Goal: Obtain resource: Download file/media

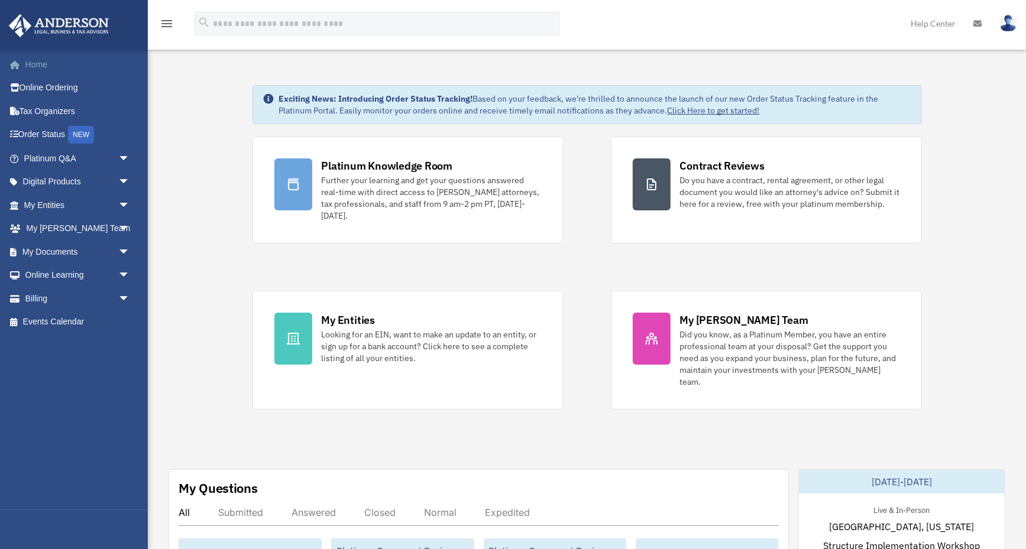
click at [30, 66] on link "Home" at bounding box center [78, 65] width 140 height 24
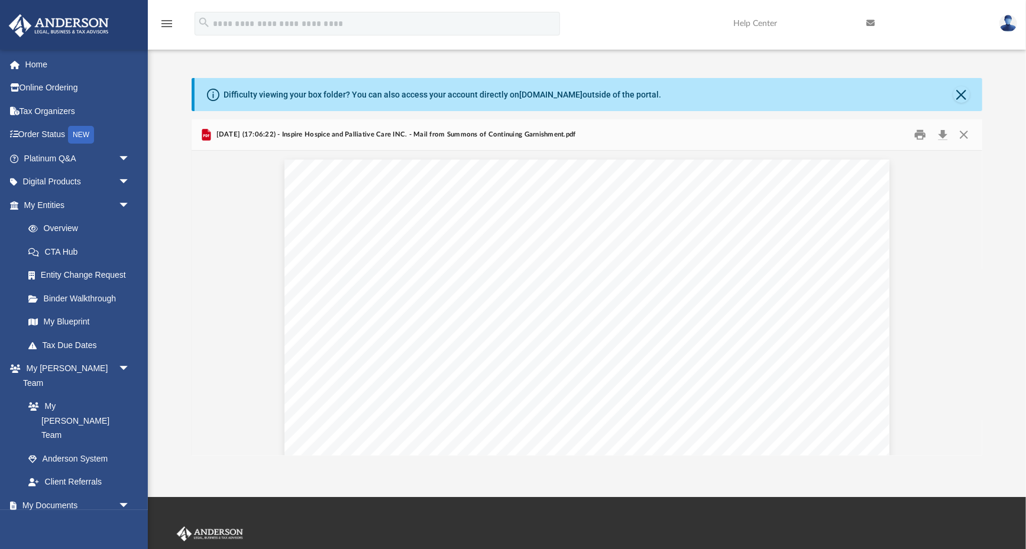
scroll to position [233, 791]
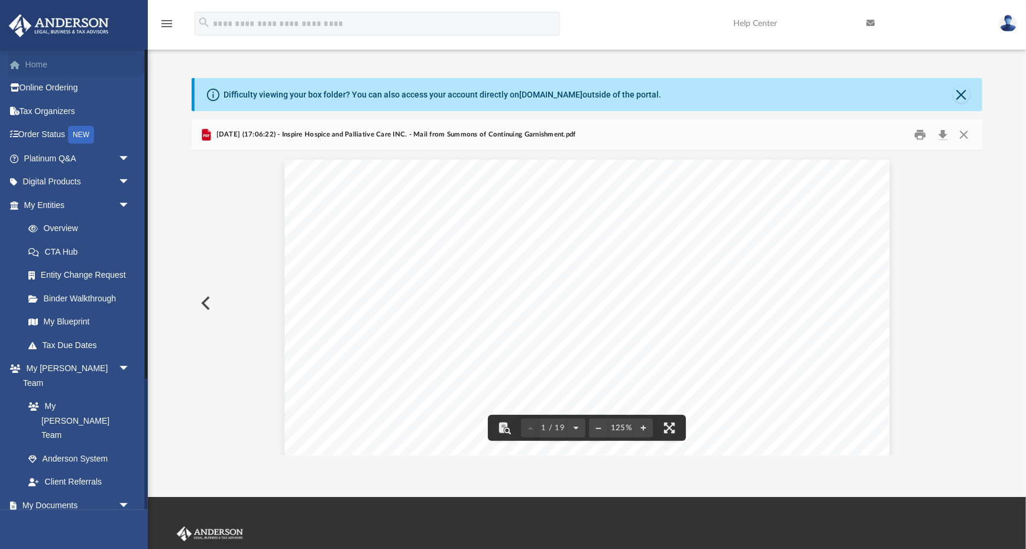
click at [35, 64] on link "Home" at bounding box center [78, 65] width 140 height 24
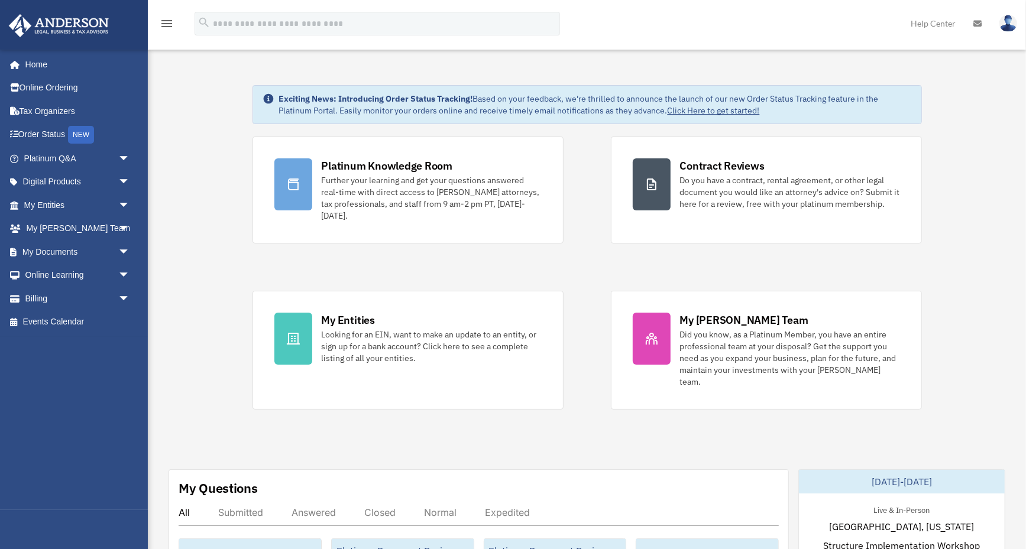
click at [119, 243] on span "arrow_drop_down" at bounding box center [130, 252] width 24 height 24
click at [52, 266] on link "Box" at bounding box center [82, 276] width 131 height 24
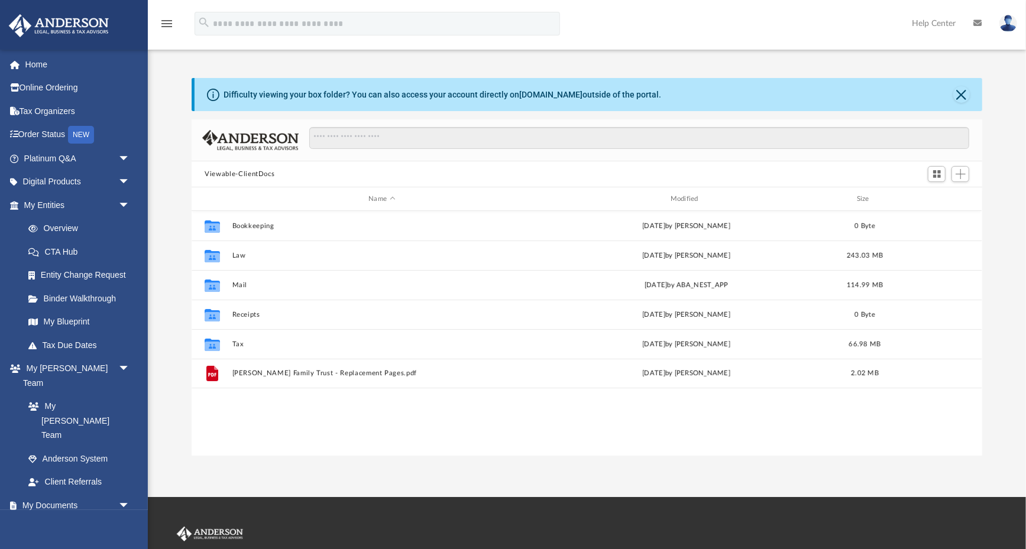
scroll to position [269, 791]
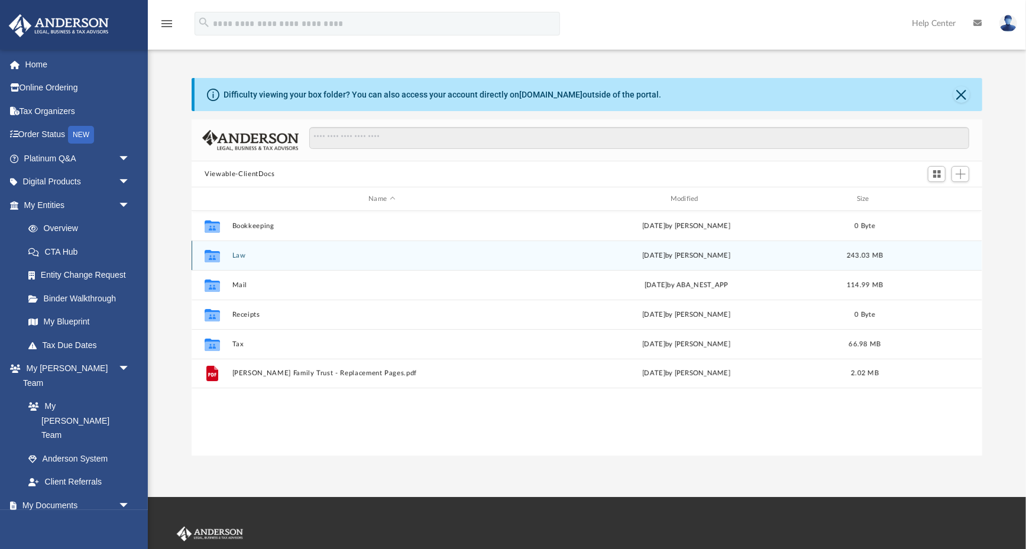
click at [236, 253] on button "Law" at bounding box center [381, 256] width 299 height 8
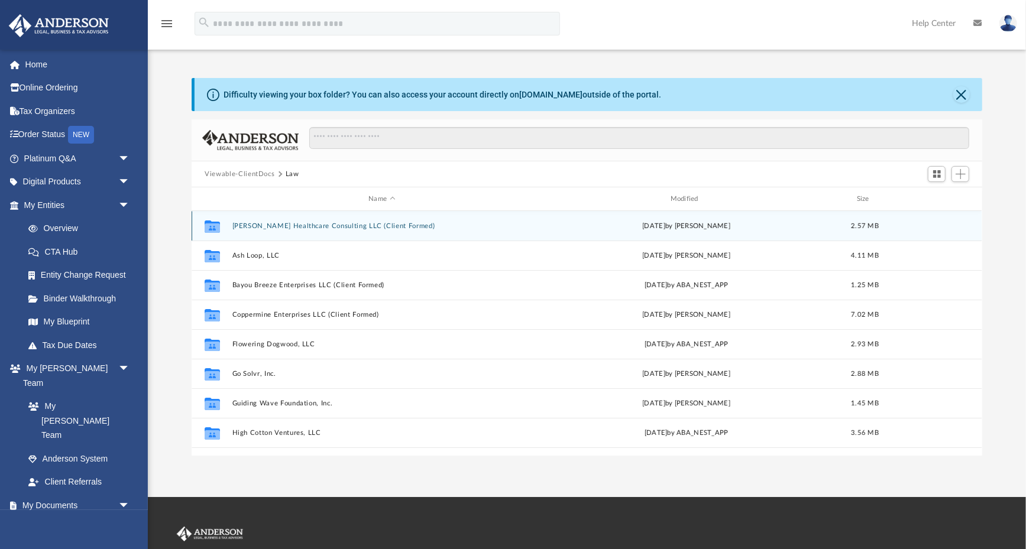
click at [358, 222] on button "Anderson Healthcare Consulting LLC (Client Formed)" at bounding box center [381, 226] width 299 height 8
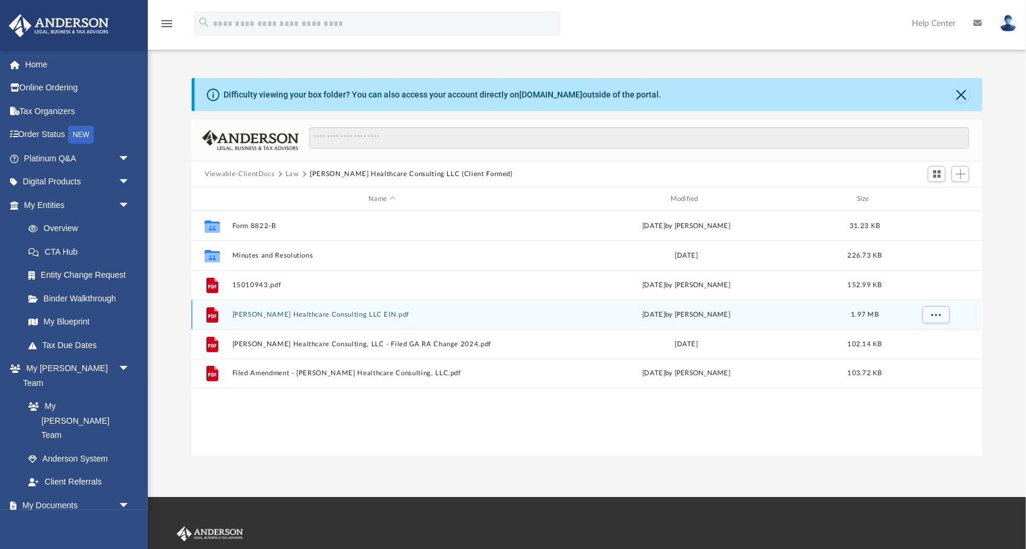
click at [333, 314] on button "Anderson Healthcare Consulting LLC EIN.pdf" at bounding box center [381, 315] width 299 height 8
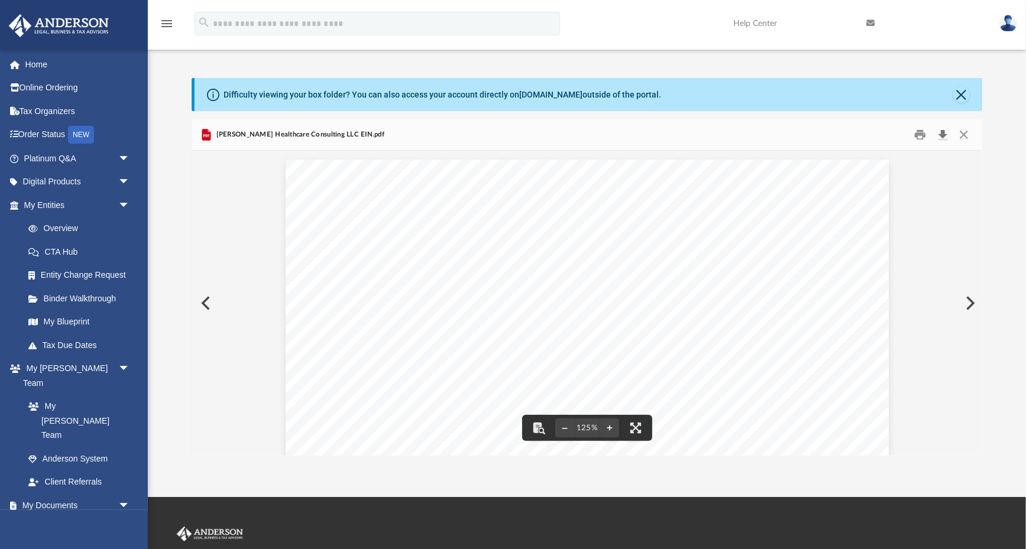
click at [943, 132] on button "Download" at bounding box center [942, 135] width 21 height 18
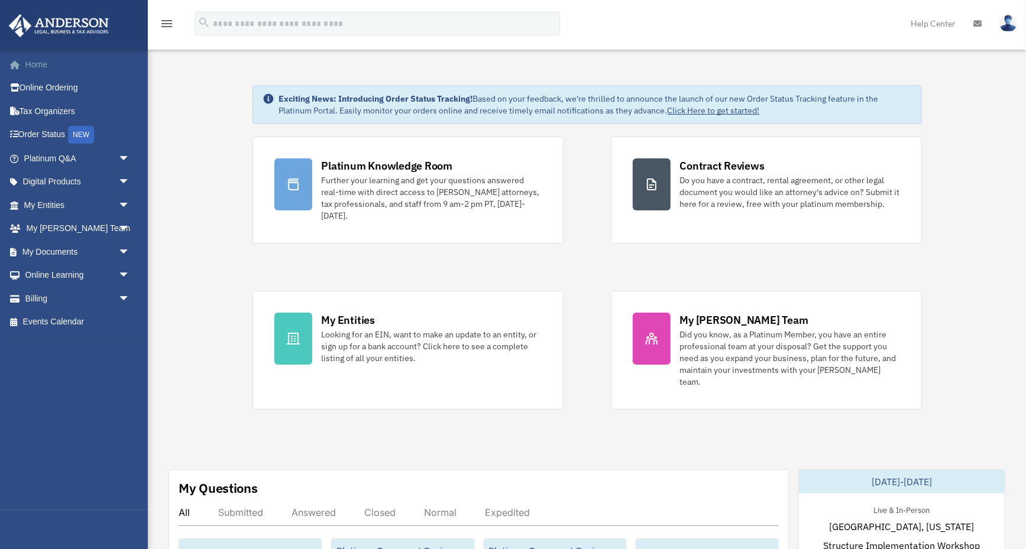
click at [28, 69] on link "Home" at bounding box center [78, 65] width 140 height 24
click at [38, 64] on link "Home" at bounding box center [78, 65] width 140 height 24
